Goal: Book appointment/travel/reservation

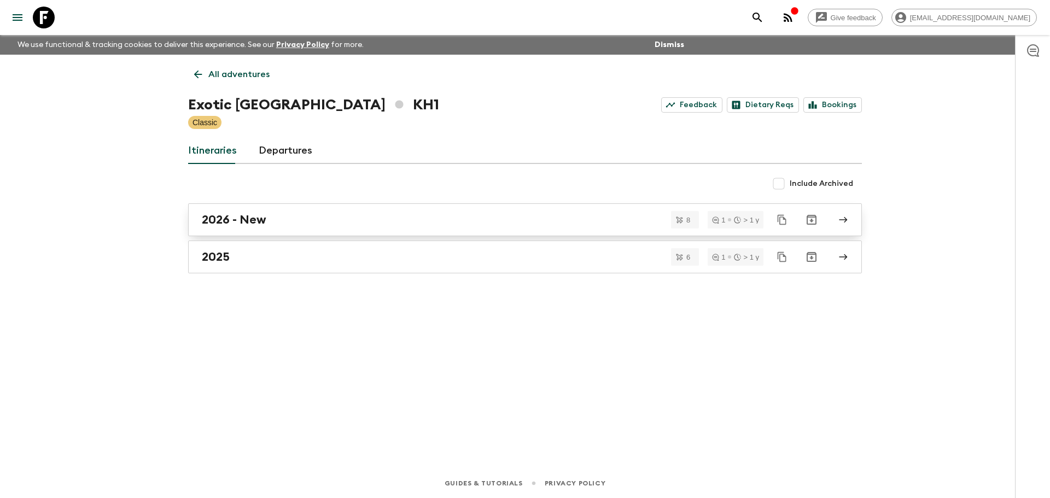
click at [292, 209] on link "2026 - New" at bounding box center [525, 219] width 674 height 33
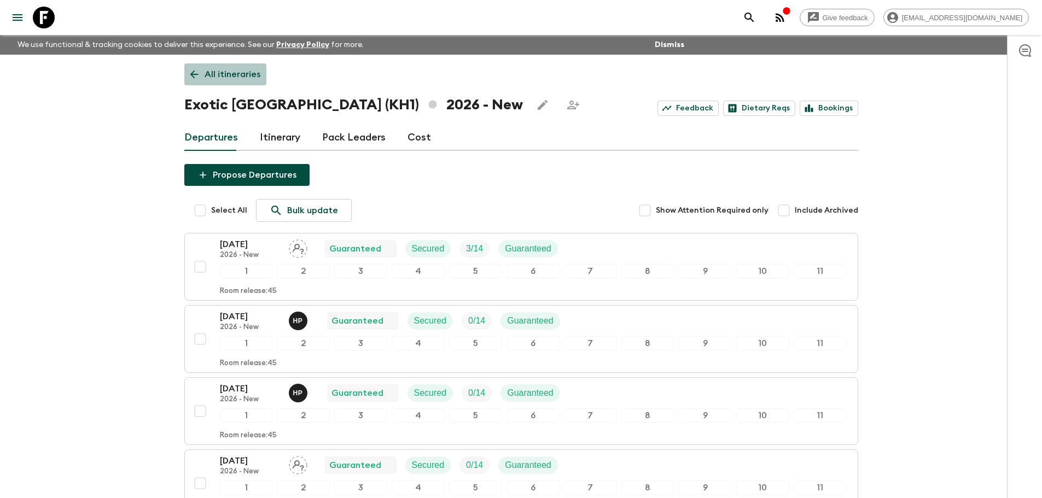
click at [192, 79] on icon at bounding box center [194, 74] width 12 height 12
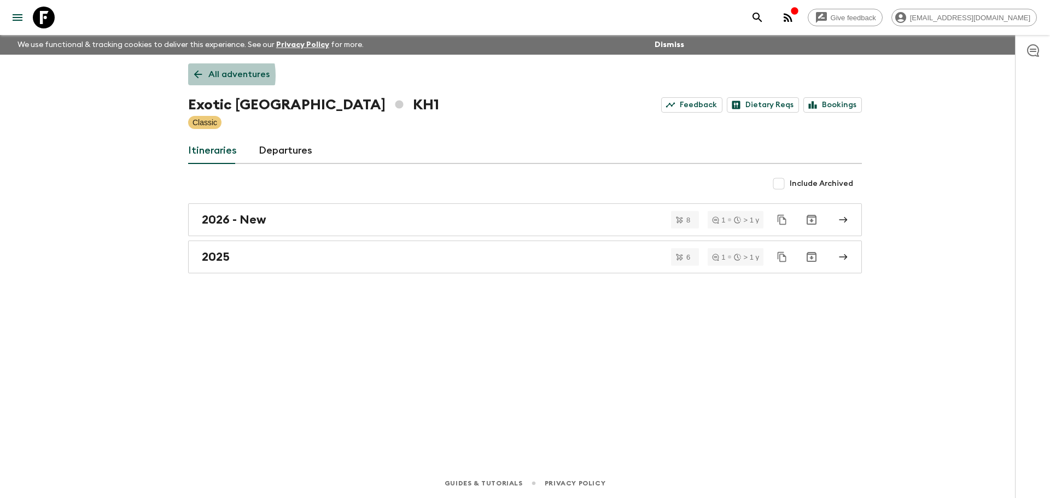
click at [198, 75] on icon at bounding box center [198, 74] width 12 height 12
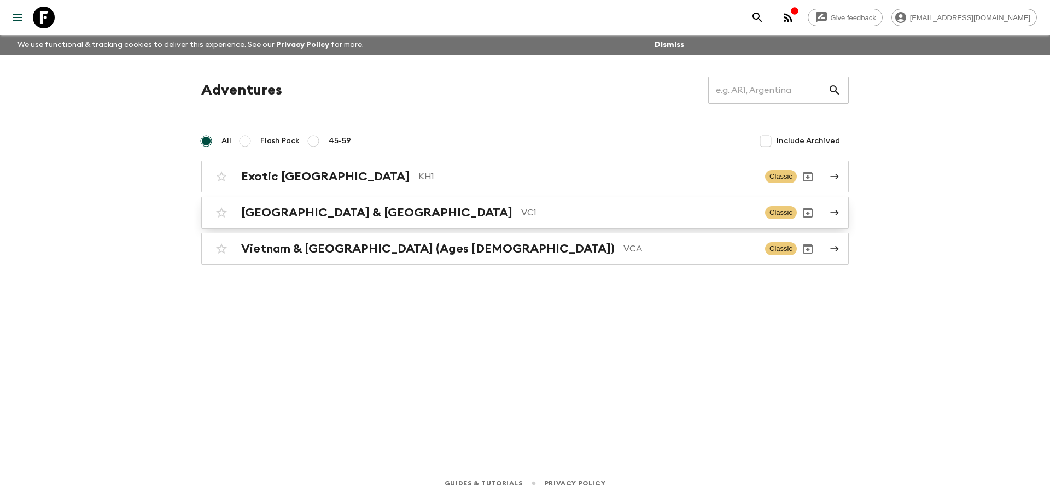
click at [312, 224] on link "Vietnam & Cambodia VC1 Classic" at bounding box center [524, 213] width 647 height 32
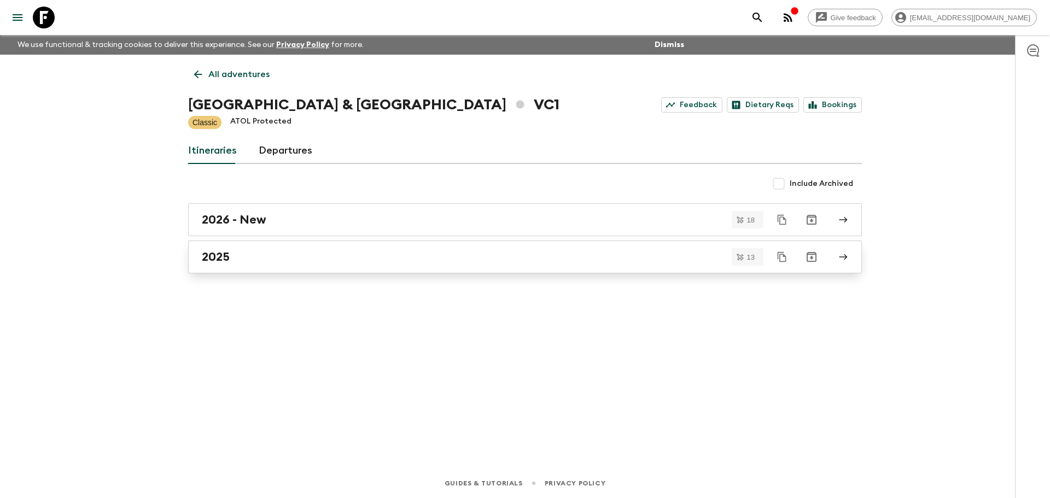
click at [286, 260] on div "2025" at bounding box center [514, 257] width 625 height 14
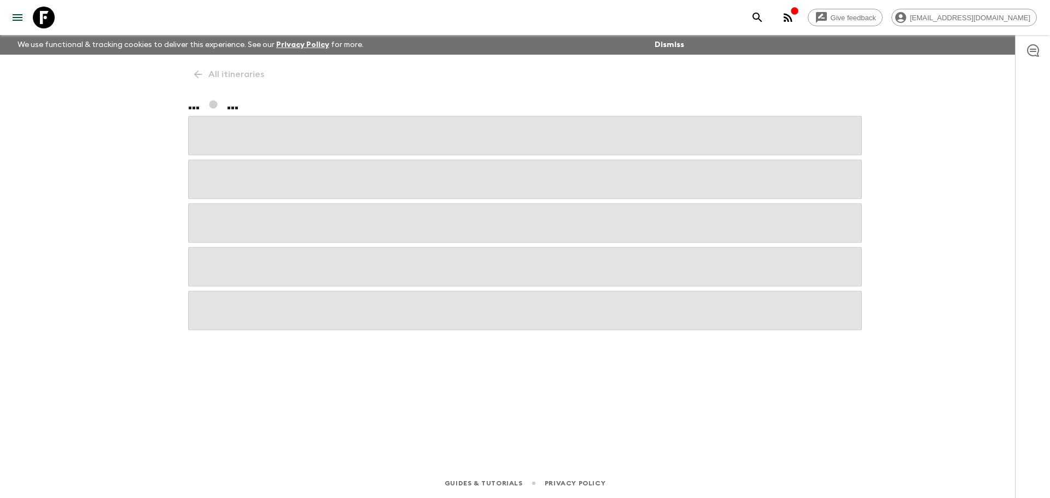
click at [194, 72] on div "All itineraries ... ..." at bounding box center [525, 246] width 700 height 383
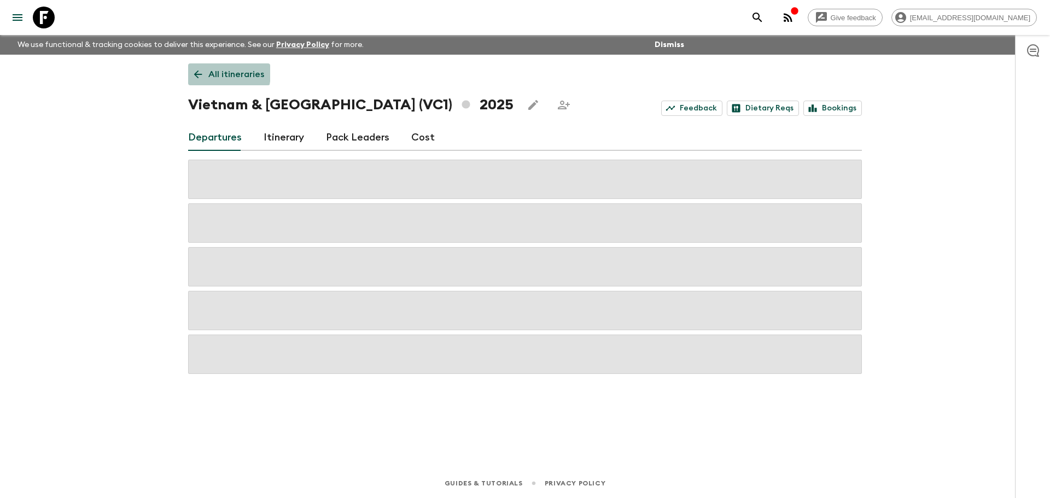
click at [195, 72] on icon at bounding box center [198, 74] width 12 height 12
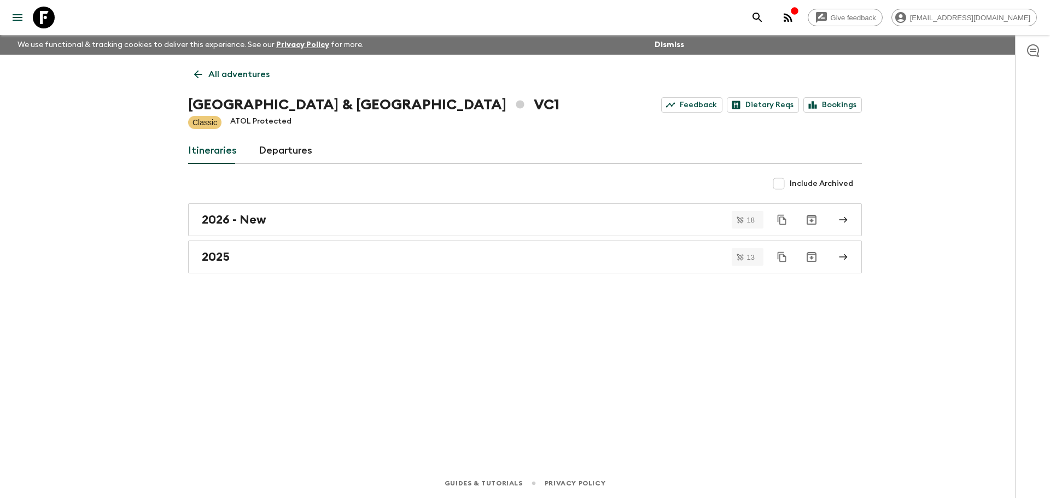
click at [342, 238] on div "2026 - New 18 2025 13" at bounding box center [525, 238] width 674 height 70
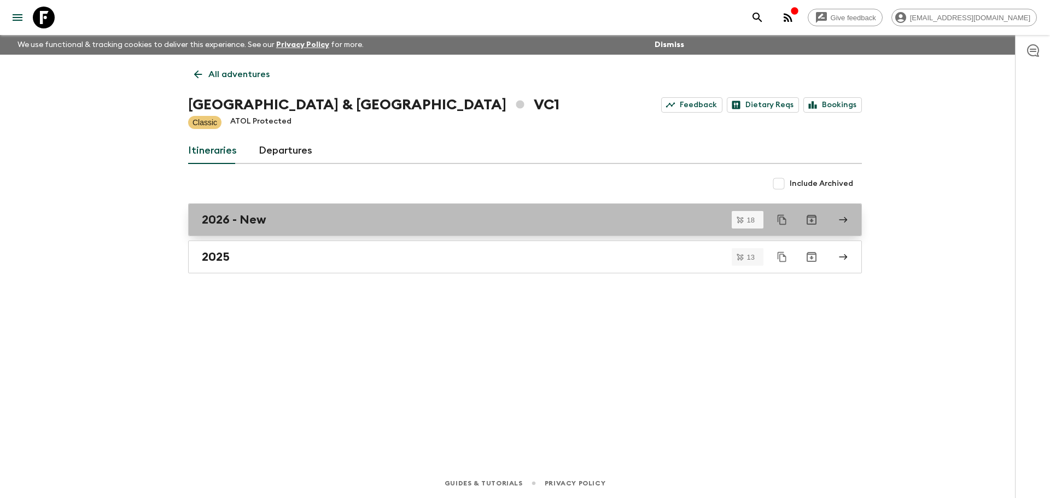
click at [344, 226] on div "2026 - New" at bounding box center [514, 220] width 625 height 14
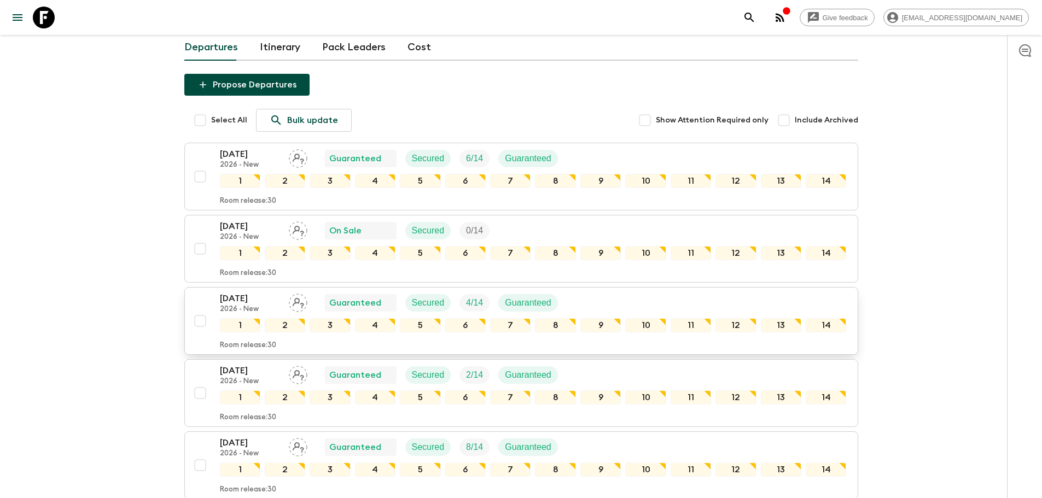
scroll to position [145, 0]
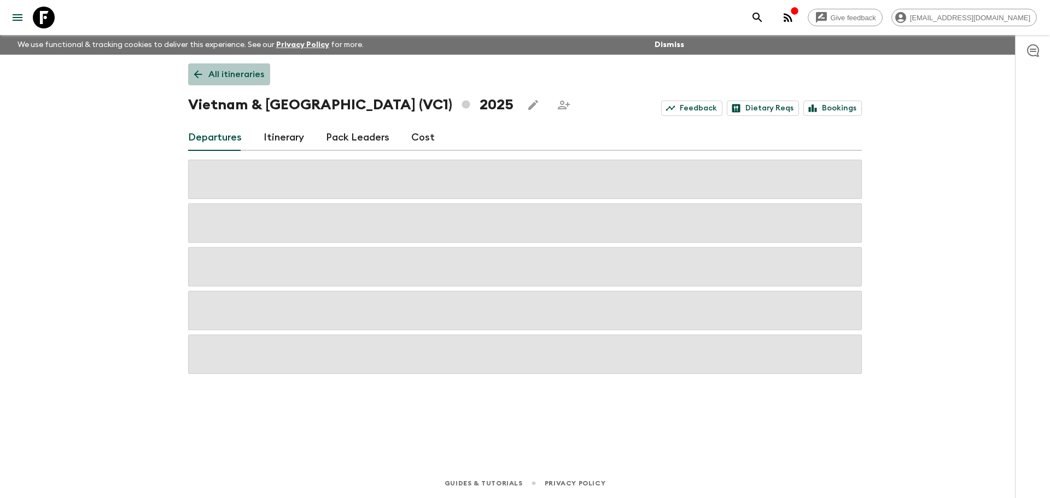
click at [192, 73] on icon at bounding box center [198, 74] width 12 height 12
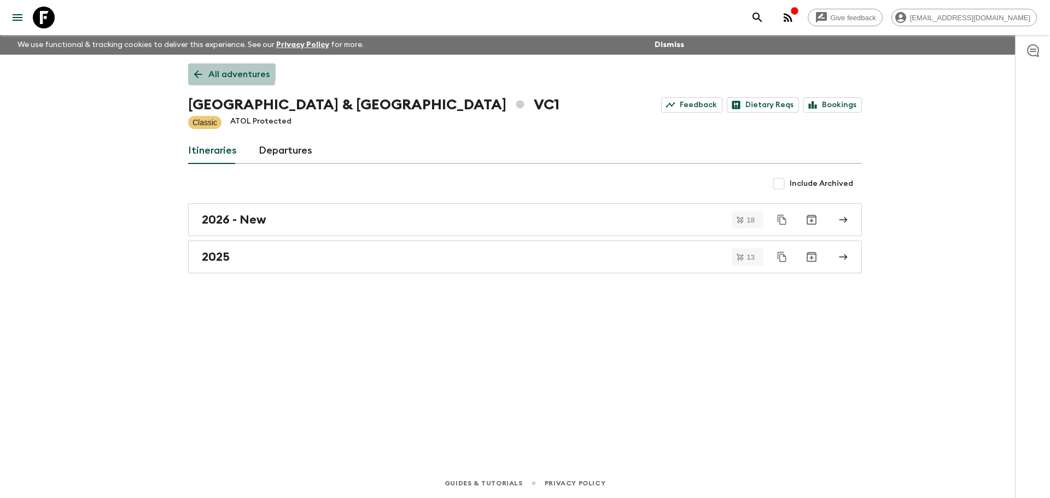
click at [202, 70] on icon at bounding box center [198, 74] width 12 height 12
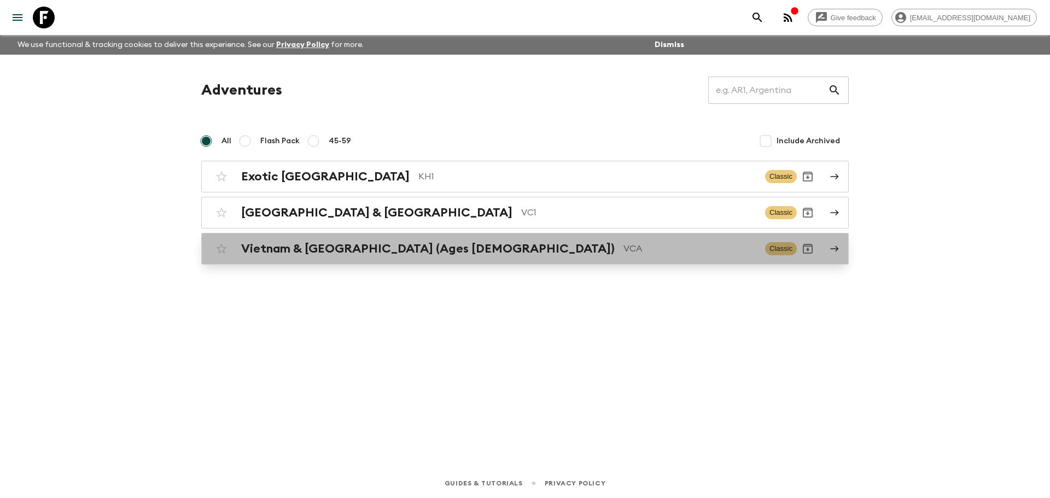
click at [461, 241] on div "Vietnam & [GEOGRAPHIC_DATA] (Ages [DEMOGRAPHIC_DATA]) VCA Classic" at bounding box center [503, 249] width 586 height 22
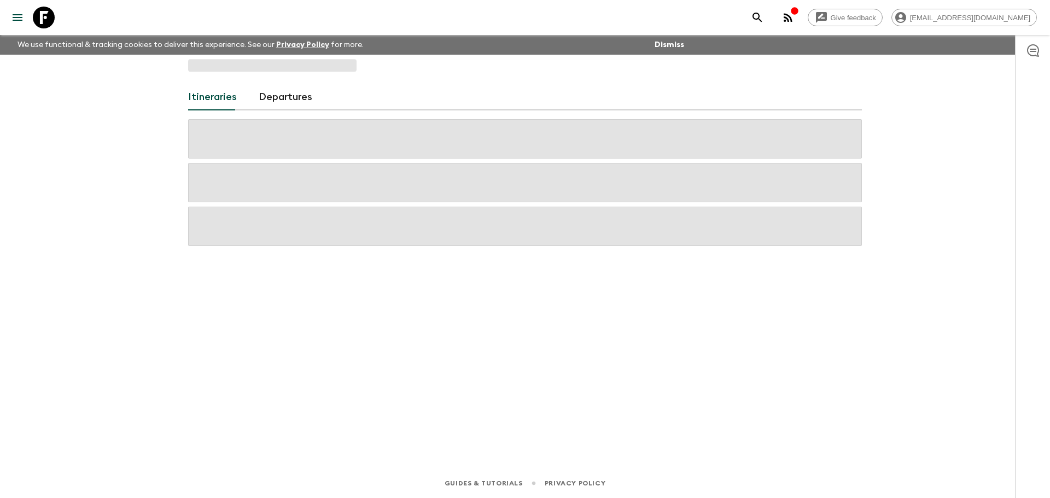
click at [461, 241] on span at bounding box center [525, 226] width 674 height 39
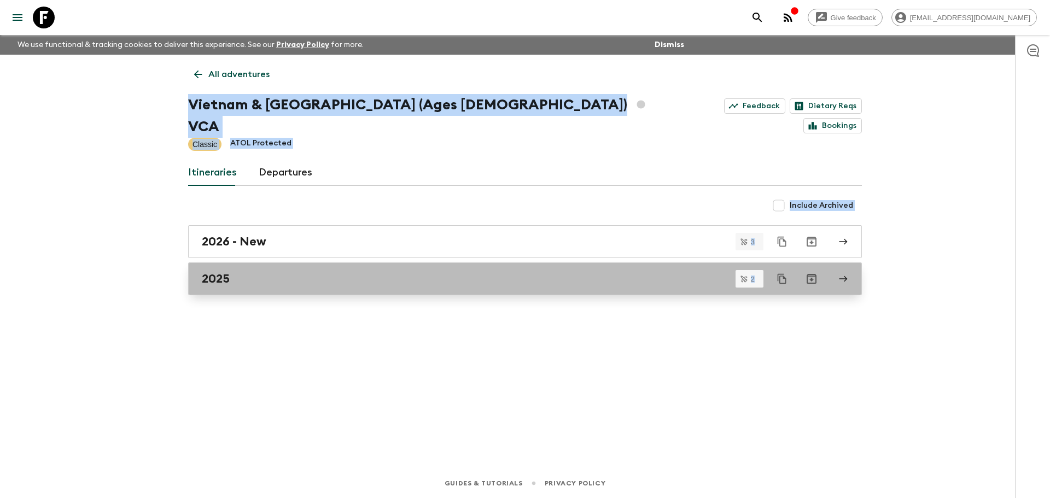
click at [353, 272] on div "2025" at bounding box center [514, 279] width 625 height 14
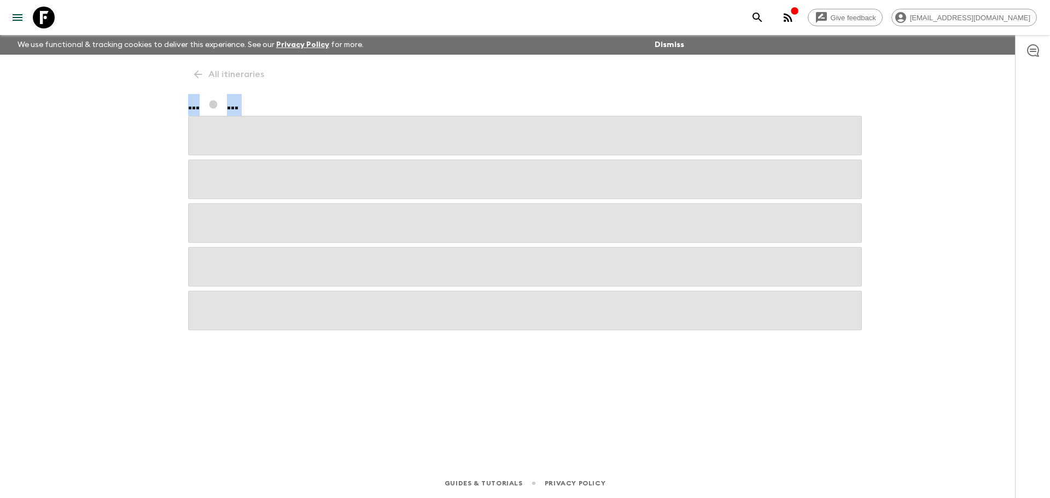
click at [353, 254] on span at bounding box center [525, 266] width 674 height 39
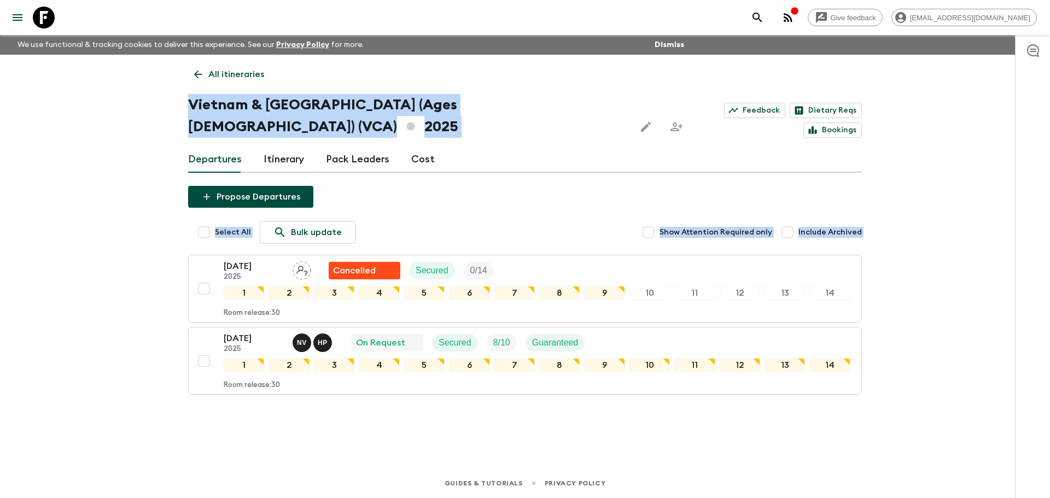
click at [983, 192] on div "Give feedback [EMAIL_ADDRESS][DOMAIN_NAME] We use functional & tracking cookies…" at bounding box center [525, 249] width 1050 height 498
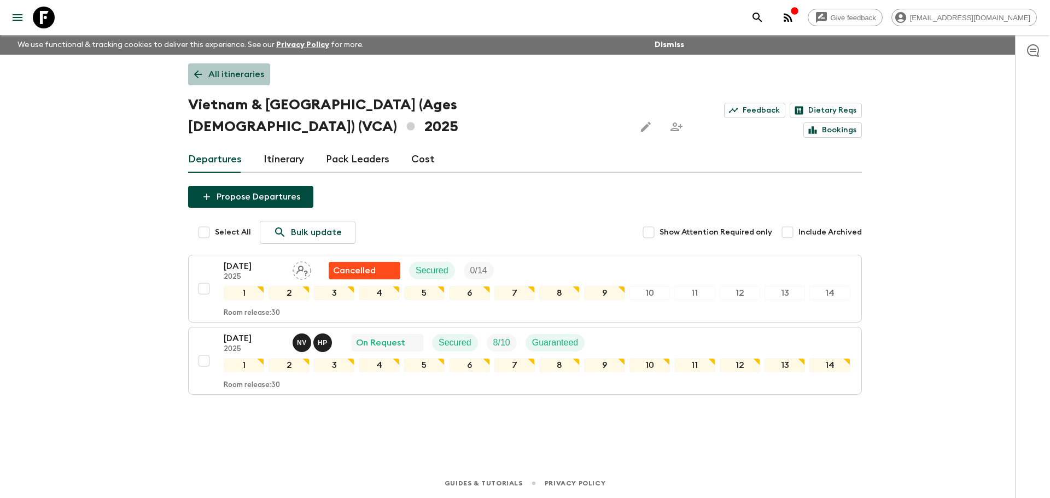
click at [198, 69] on icon at bounding box center [198, 74] width 12 height 12
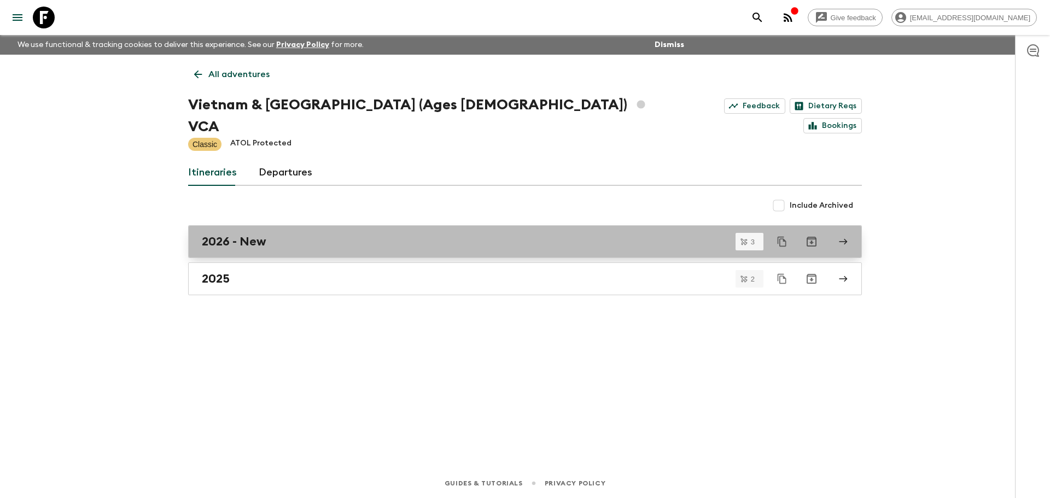
click at [297, 235] on div "2026 - New" at bounding box center [514, 242] width 625 height 14
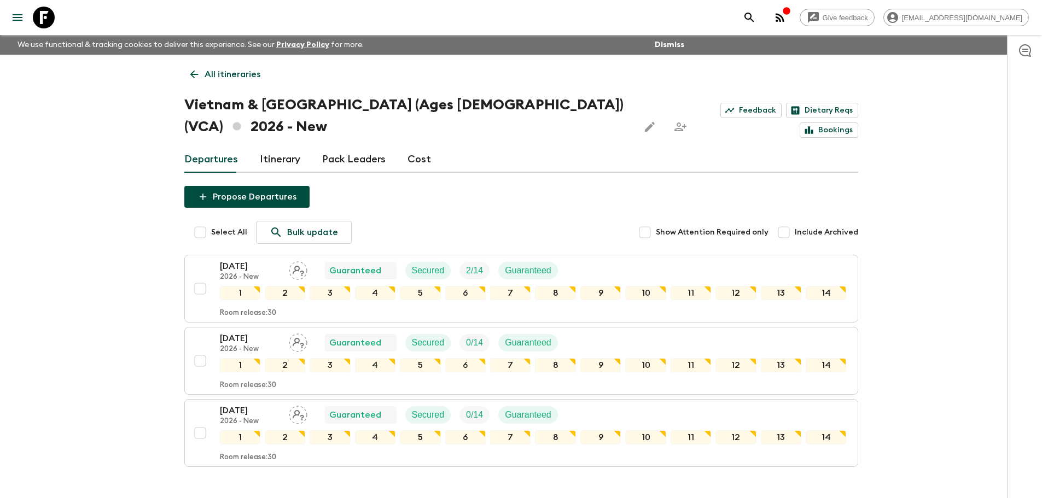
click at [939, 291] on div "Give feedback [EMAIL_ADDRESS][DOMAIN_NAME] We use functional & tracking cookies…" at bounding box center [521, 283] width 1042 height 566
click at [189, 74] on icon at bounding box center [194, 74] width 12 height 12
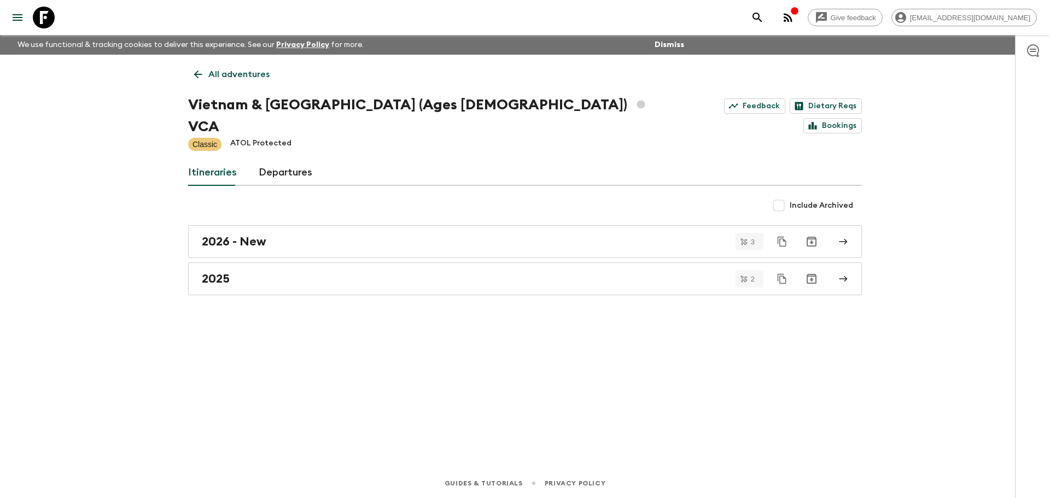
click at [189, 74] on link "All adventures" at bounding box center [231, 74] width 87 height 22
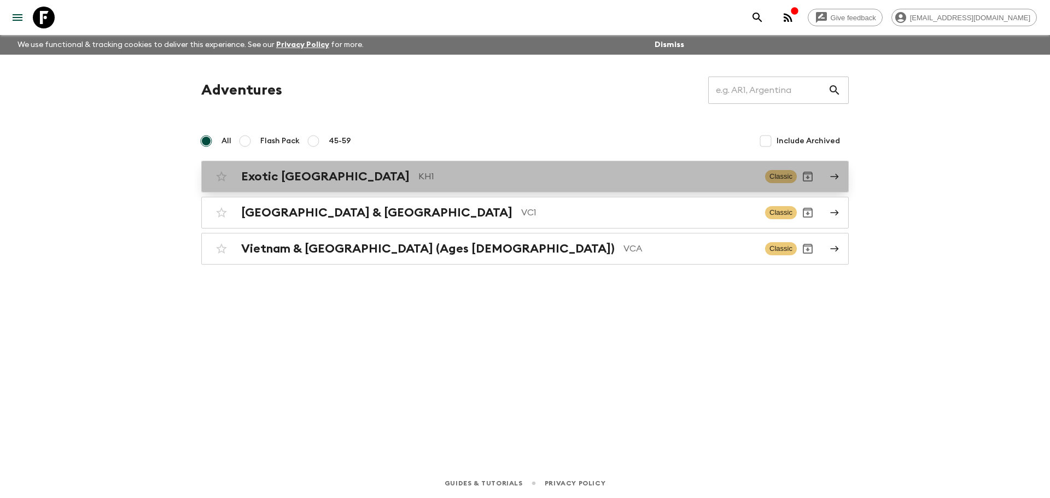
click at [358, 186] on div "Exotic [GEOGRAPHIC_DATA] KH1 Classic" at bounding box center [503, 177] width 586 height 22
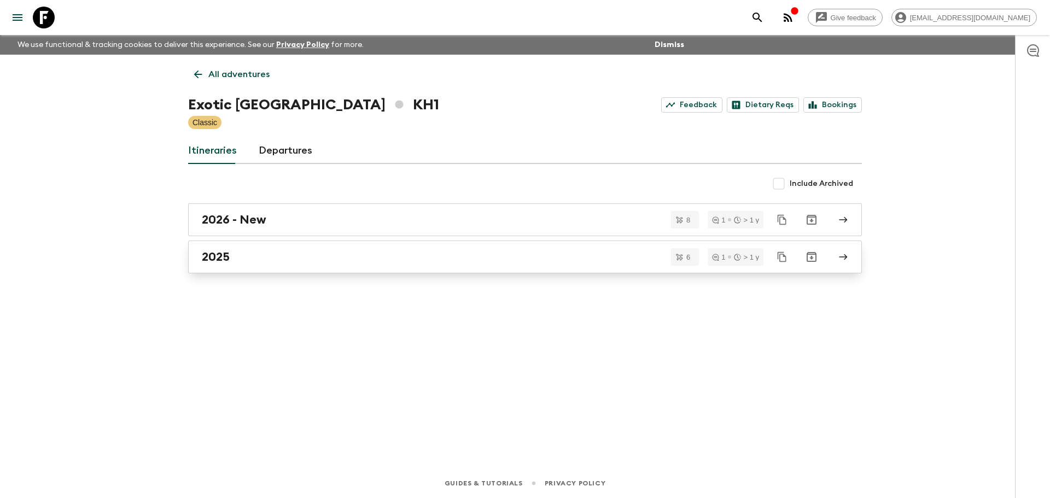
click at [292, 250] on div "2025" at bounding box center [514, 257] width 625 height 14
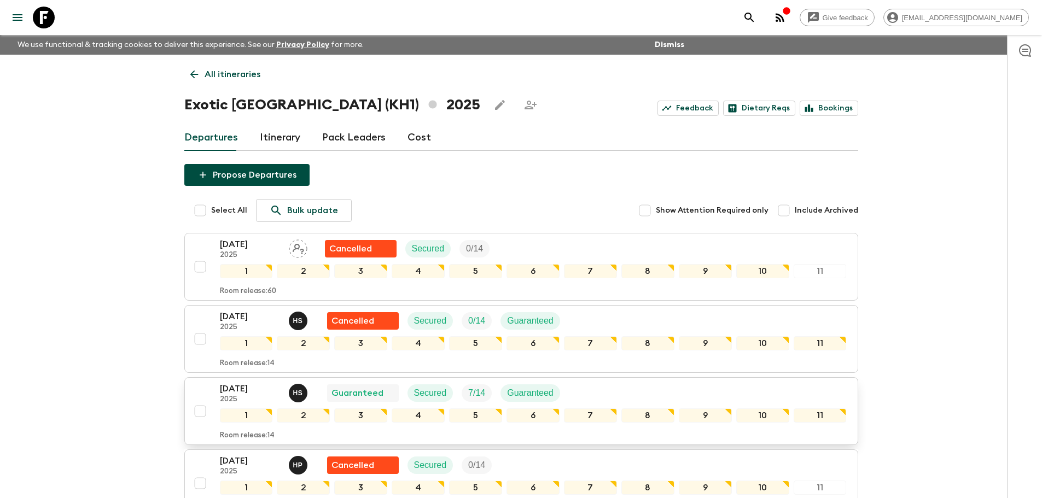
click at [249, 400] on p "2025" at bounding box center [250, 399] width 60 height 9
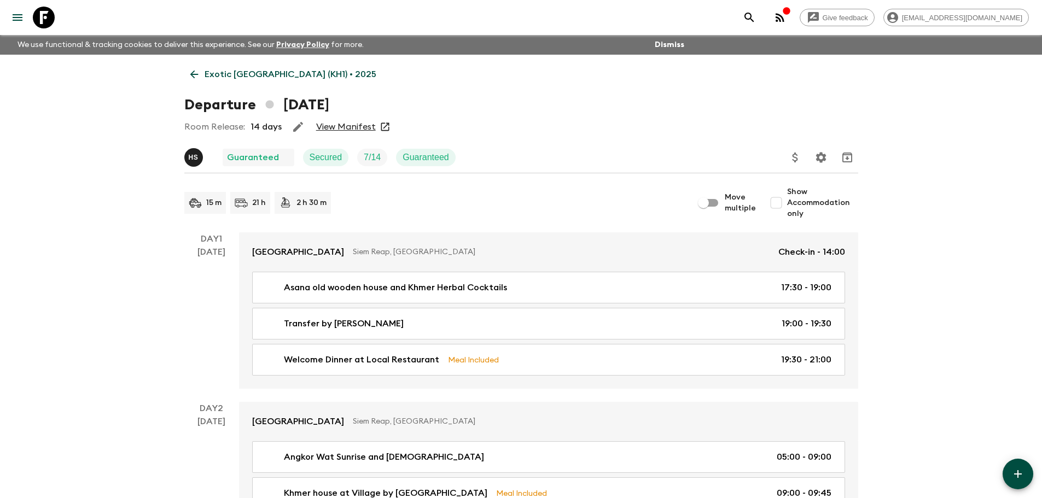
click at [332, 124] on link "View Manifest" at bounding box center [346, 126] width 60 height 11
click at [194, 68] on icon at bounding box center [194, 74] width 12 height 12
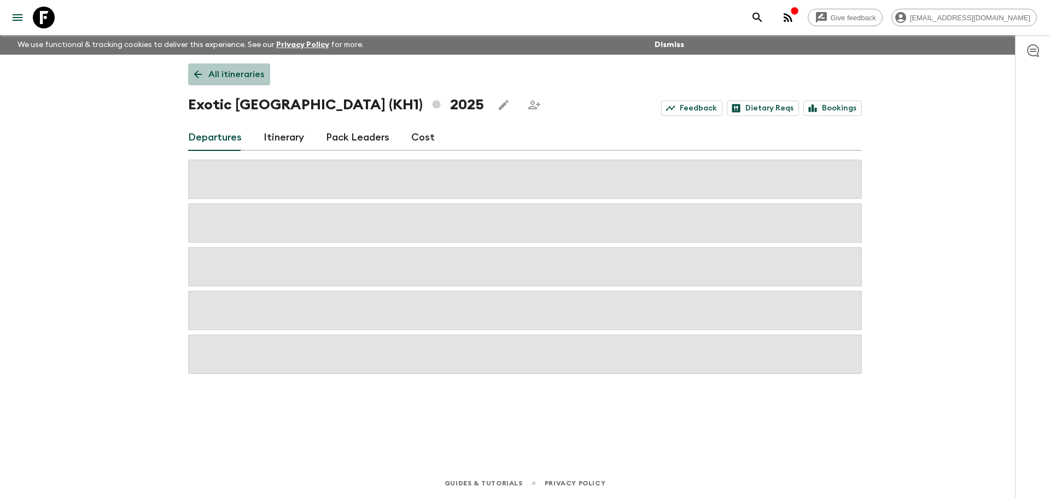
click at [194, 68] on icon at bounding box center [198, 74] width 12 height 12
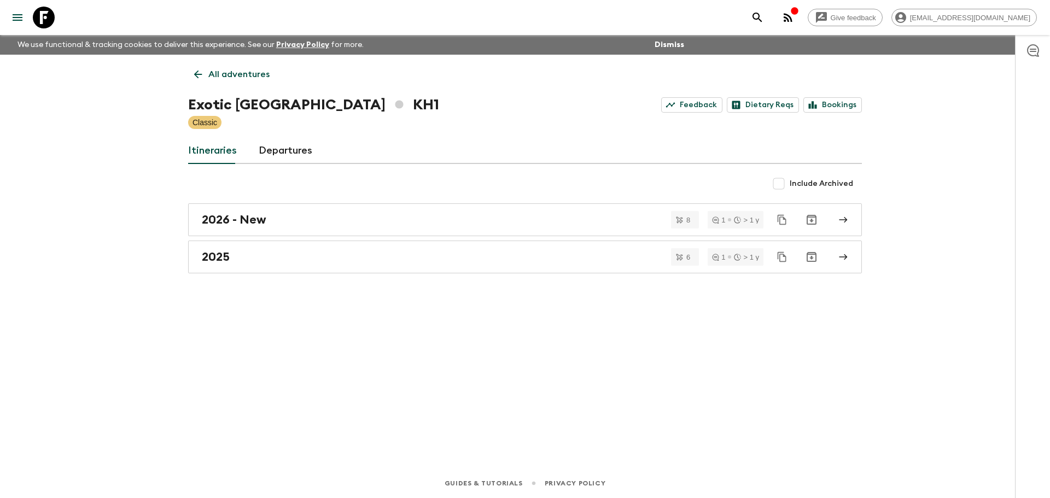
click at [197, 78] on icon at bounding box center [198, 74] width 12 height 12
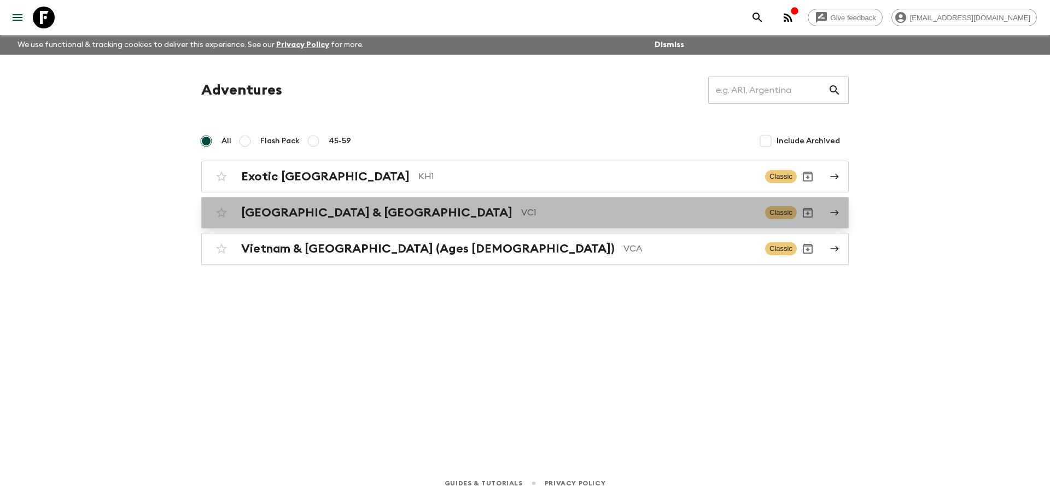
click at [286, 211] on h2 "[GEOGRAPHIC_DATA] & [GEOGRAPHIC_DATA]" at bounding box center [376, 213] width 271 height 14
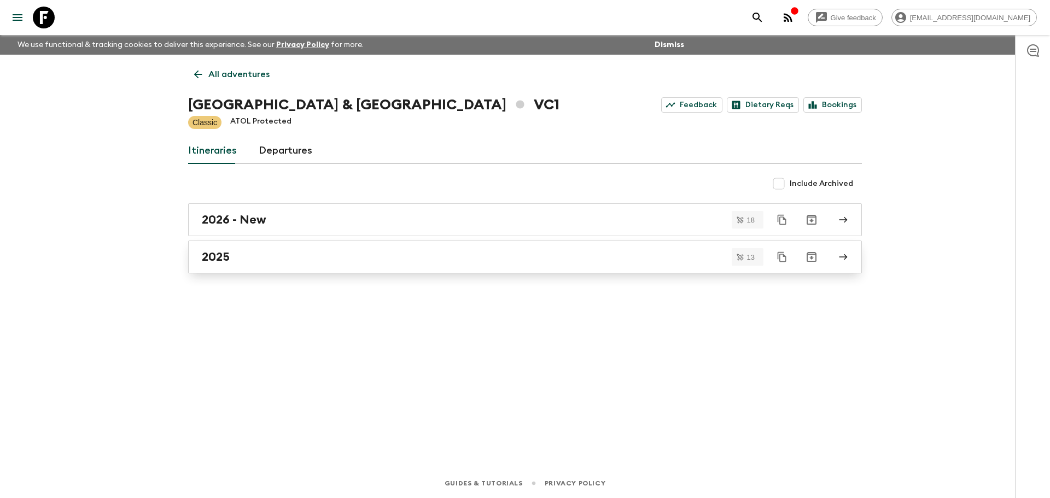
click at [294, 251] on div "2025" at bounding box center [514, 257] width 625 height 14
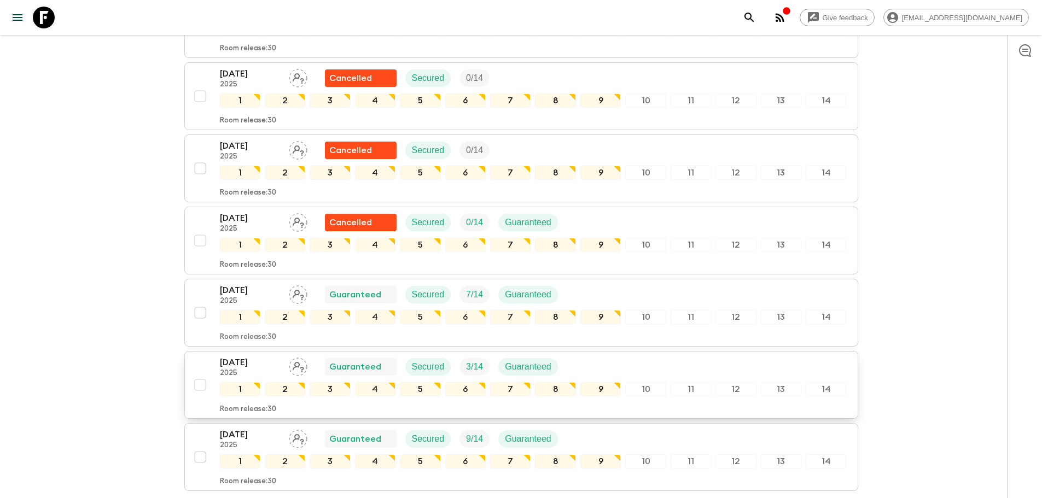
scroll to position [656, 0]
